Goal: Find specific page/section: Find specific page/section

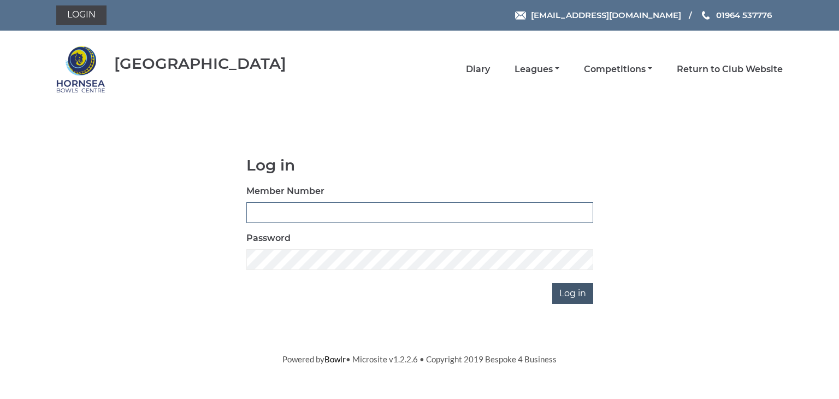
type input "0902"
click at [563, 293] on input "Log in" at bounding box center [572, 293] width 41 height 21
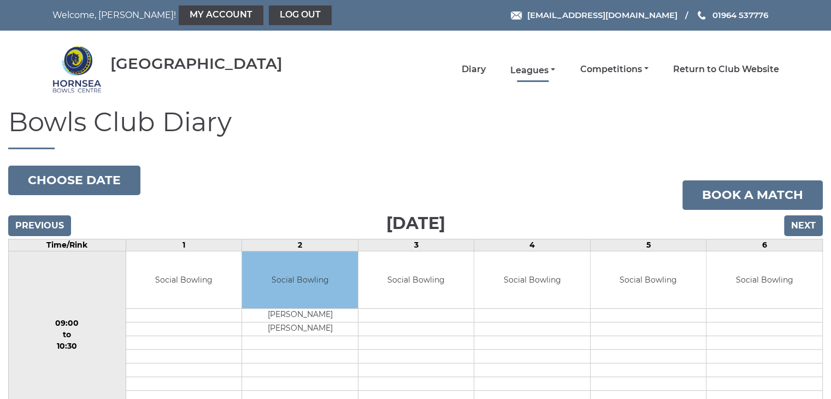
click at [535, 70] on link "Leagues" at bounding box center [532, 70] width 45 height 12
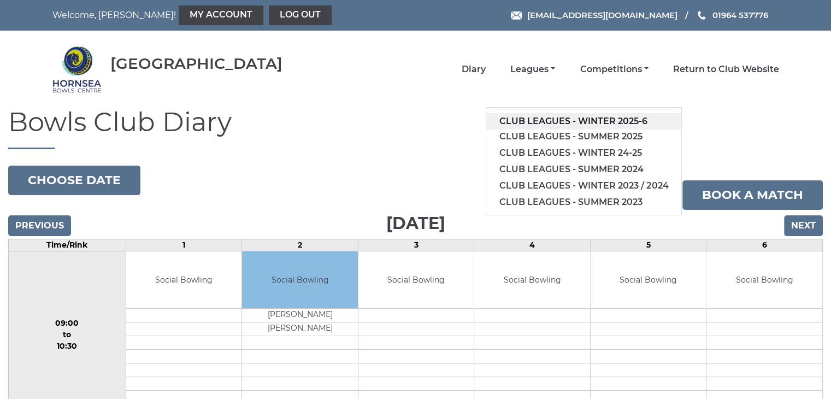
click at [588, 121] on link "Club leagues - Winter 2025-6" at bounding box center [583, 121] width 195 height 16
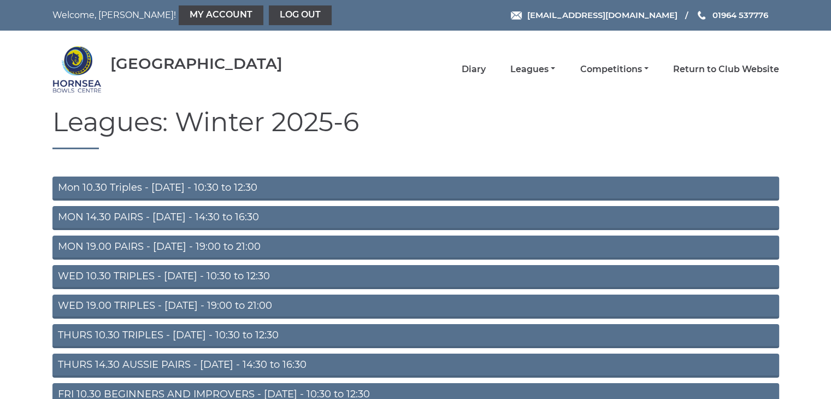
click at [185, 273] on link "WED 10.30 TRIPLES - Wednesday - 10:30 to 12:30" at bounding box center [415, 277] width 727 height 24
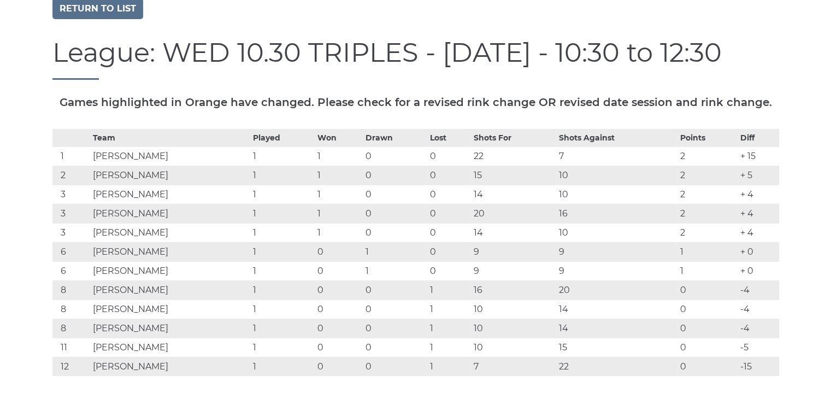
scroll to position [164, 0]
